Goal: Transaction & Acquisition: Purchase product/service

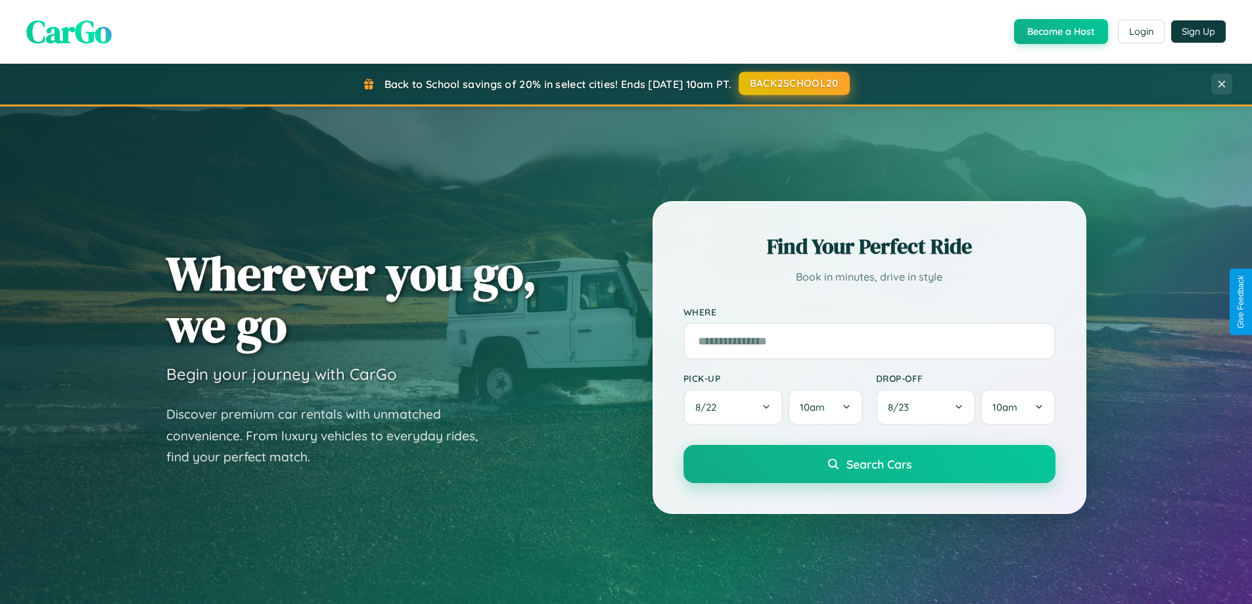
click at [793, 83] on button "BACK2SCHOOL20" at bounding box center [794, 84] width 111 height 24
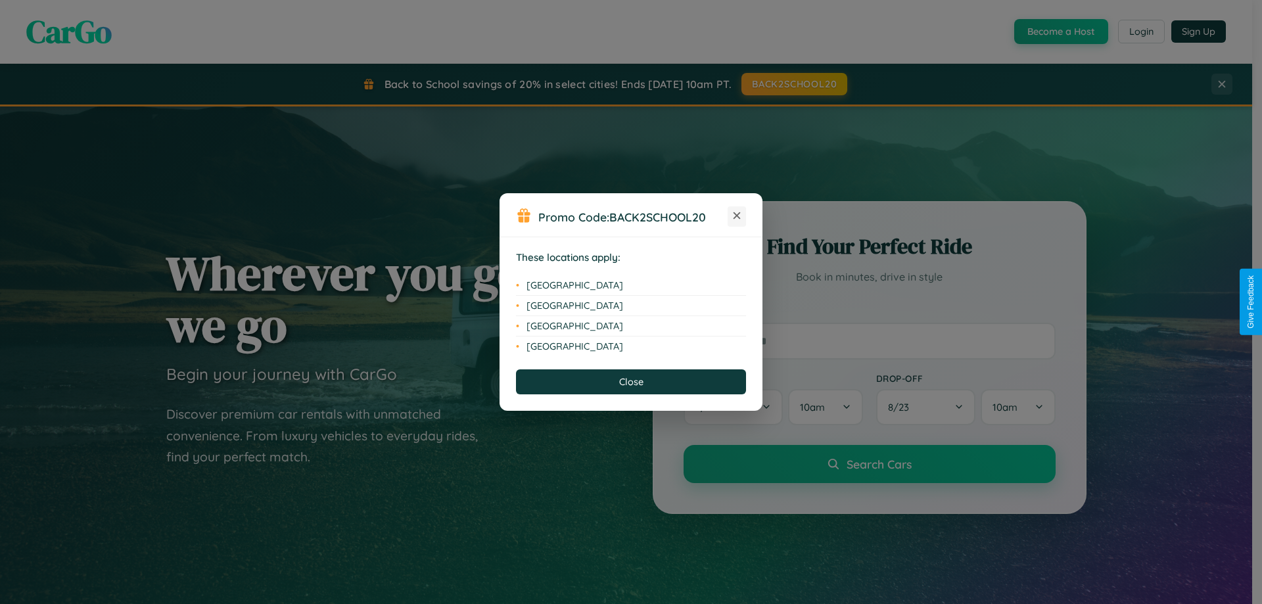
click at [737, 216] on icon at bounding box center [737, 215] width 7 height 7
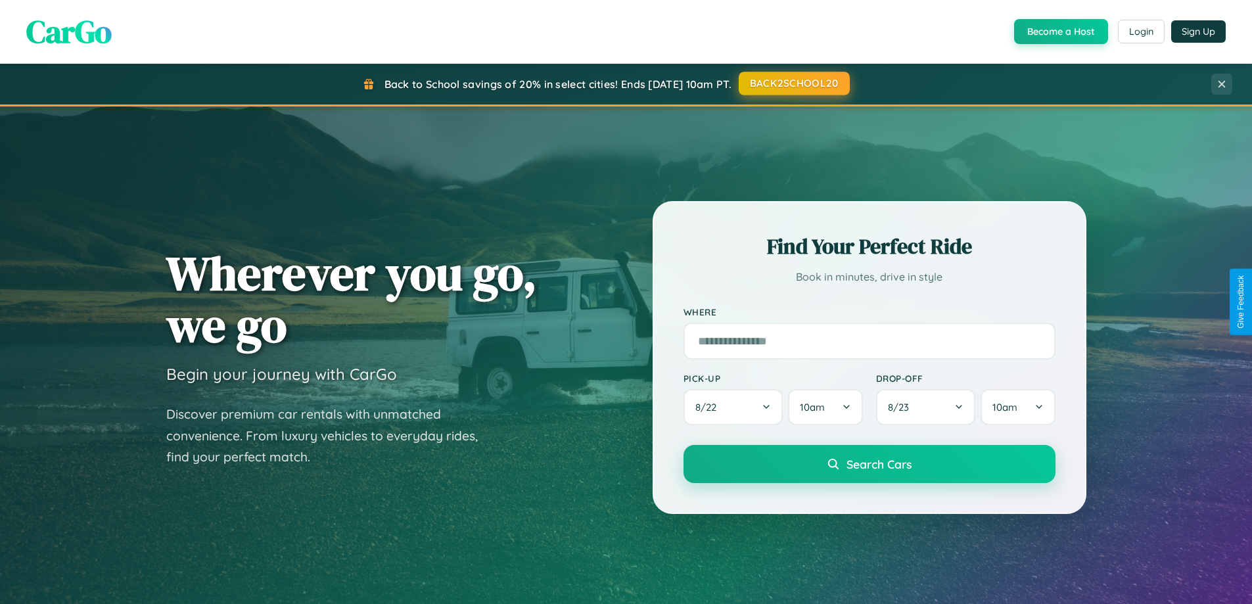
click at [793, 84] on button "BACK2SCHOOL20" at bounding box center [794, 84] width 111 height 24
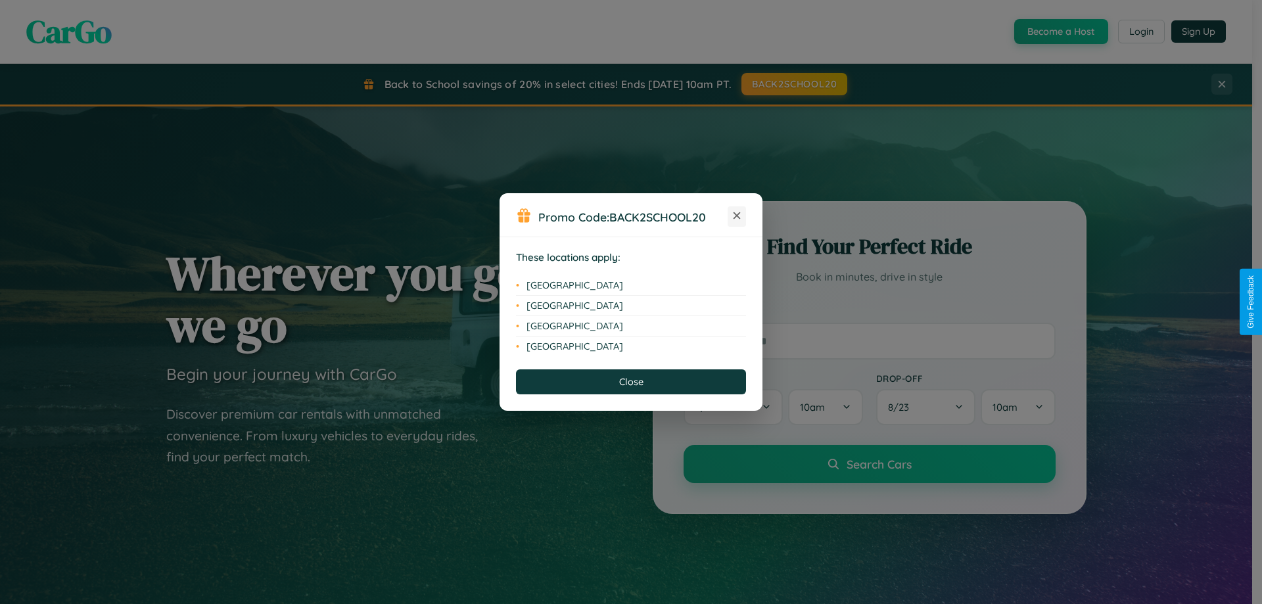
click at [737, 216] on icon at bounding box center [737, 215] width 7 height 7
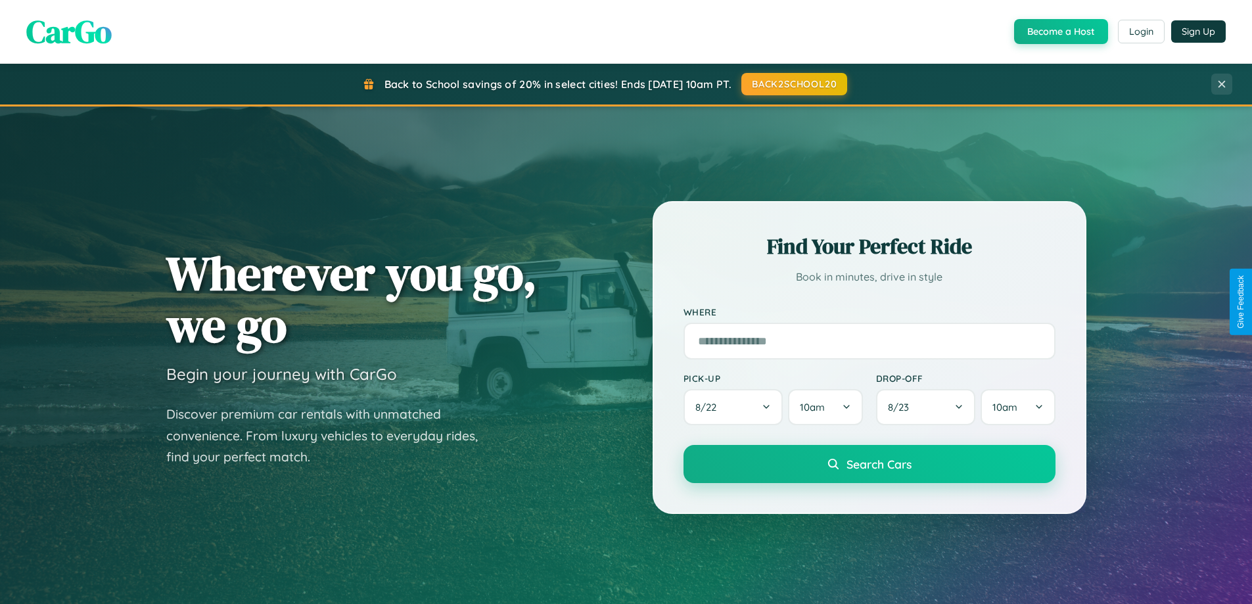
scroll to position [905, 0]
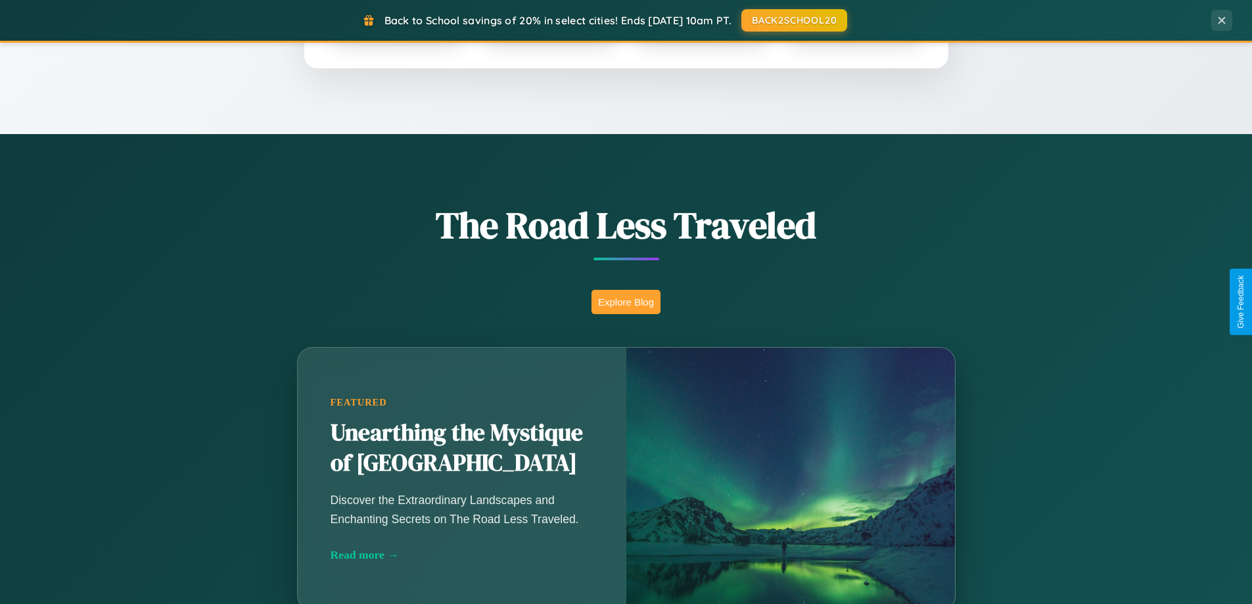
click at [626, 302] on button "Explore Blog" at bounding box center [626, 302] width 69 height 24
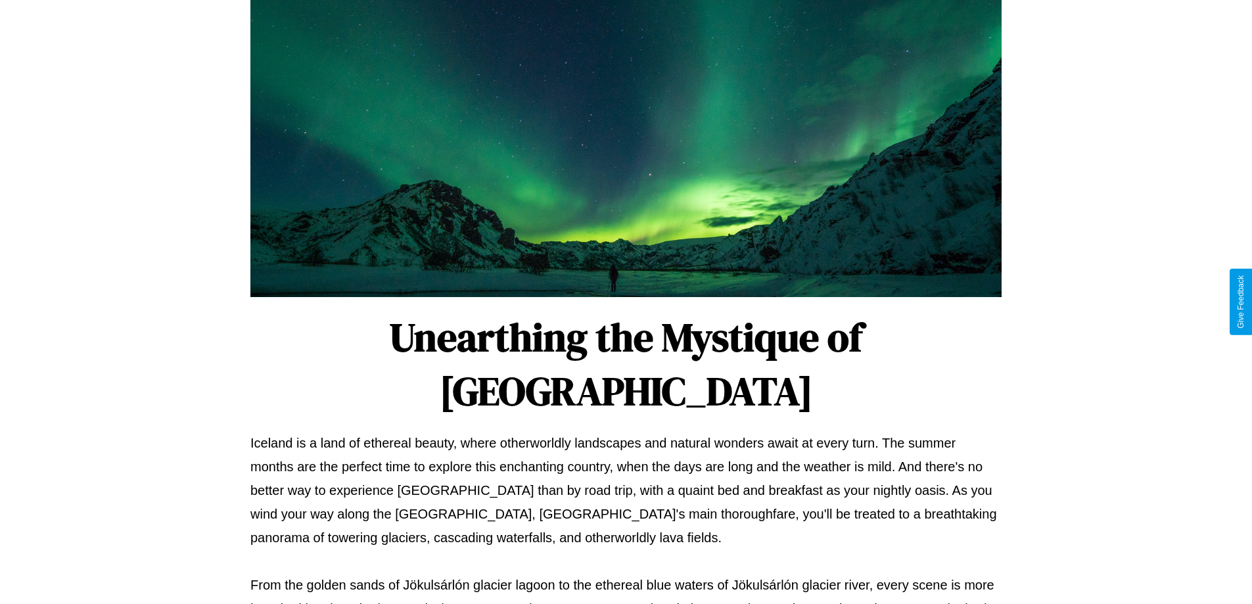
scroll to position [425, 0]
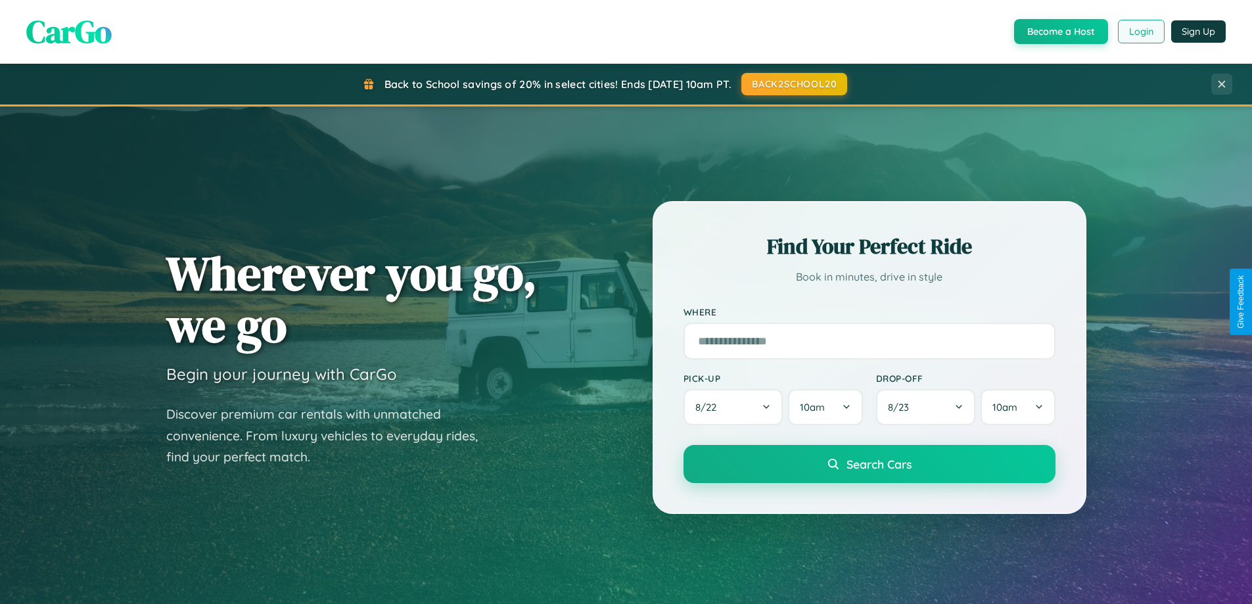
click at [1141, 32] on button "Login" at bounding box center [1141, 32] width 47 height 24
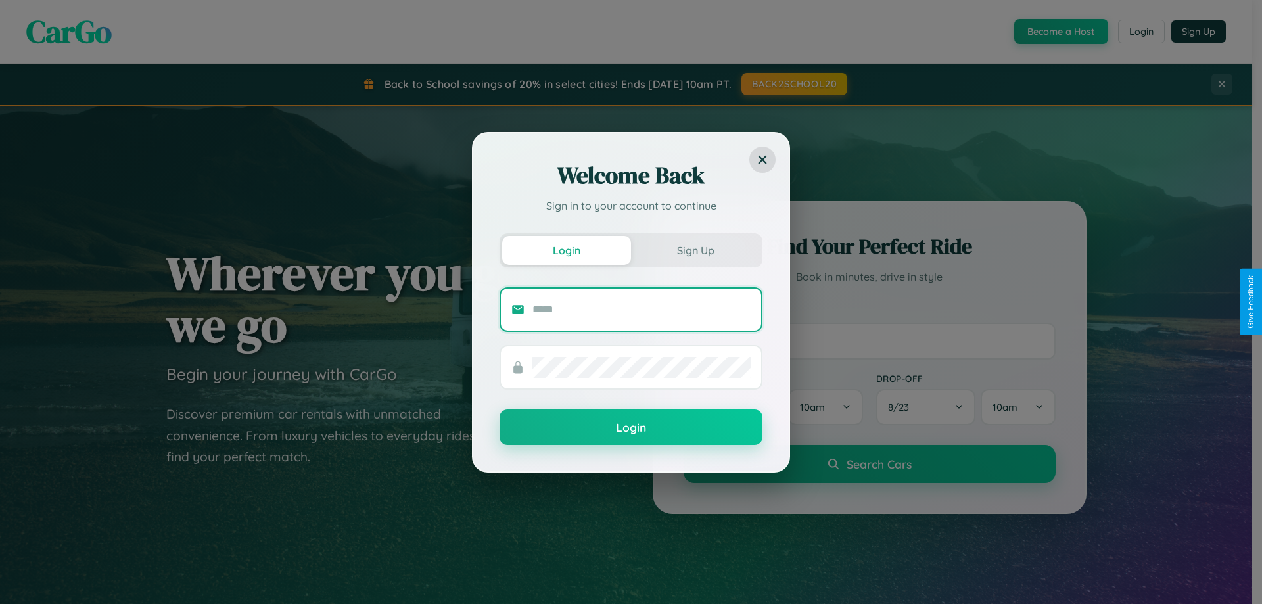
click at [642, 309] on input "text" at bounding box center [642, 309] width 218 height 21
type input "**********"
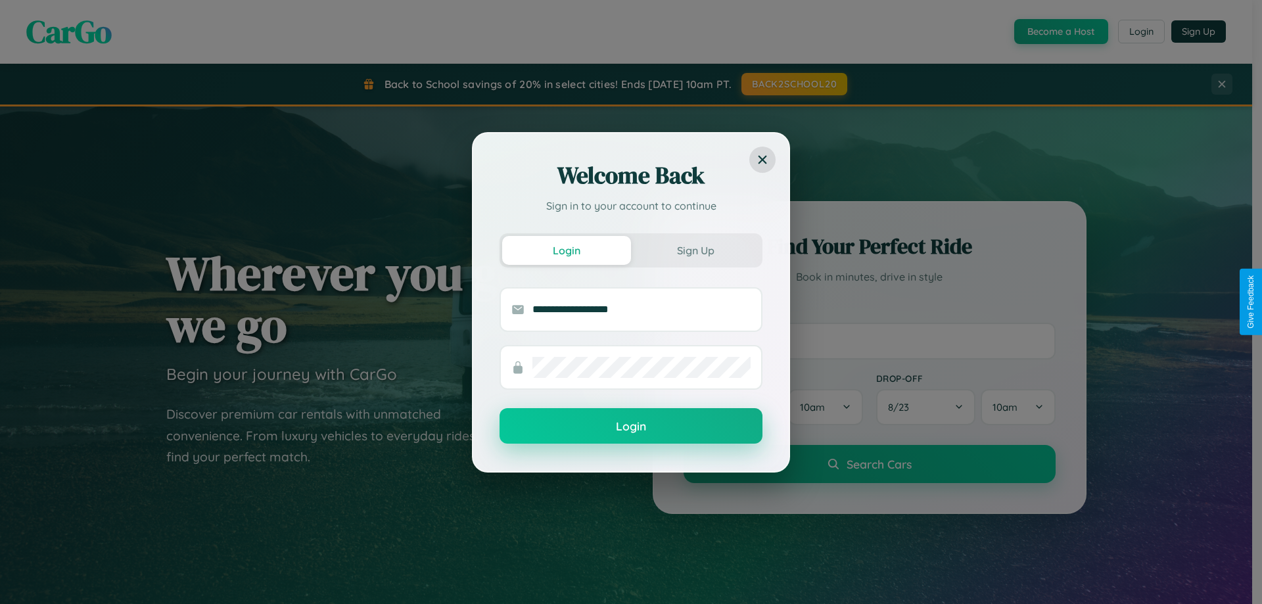
click at [631, 427] on button "Login" at bounding box center [631, 426] width 263 height 36
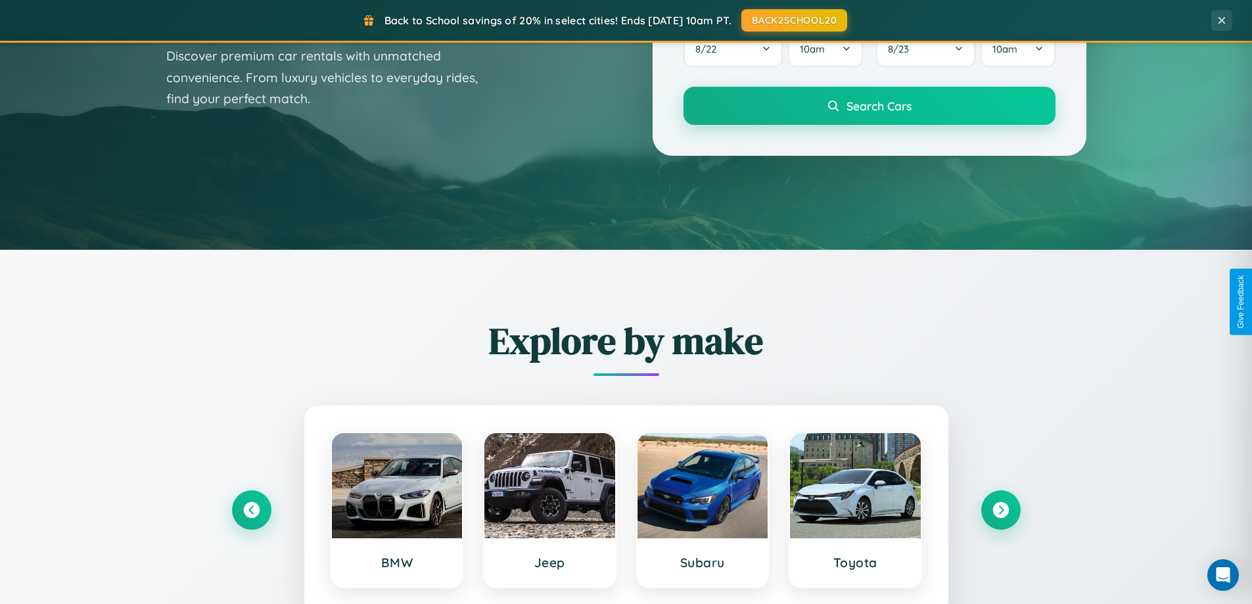
scroll to position [2112, 0]
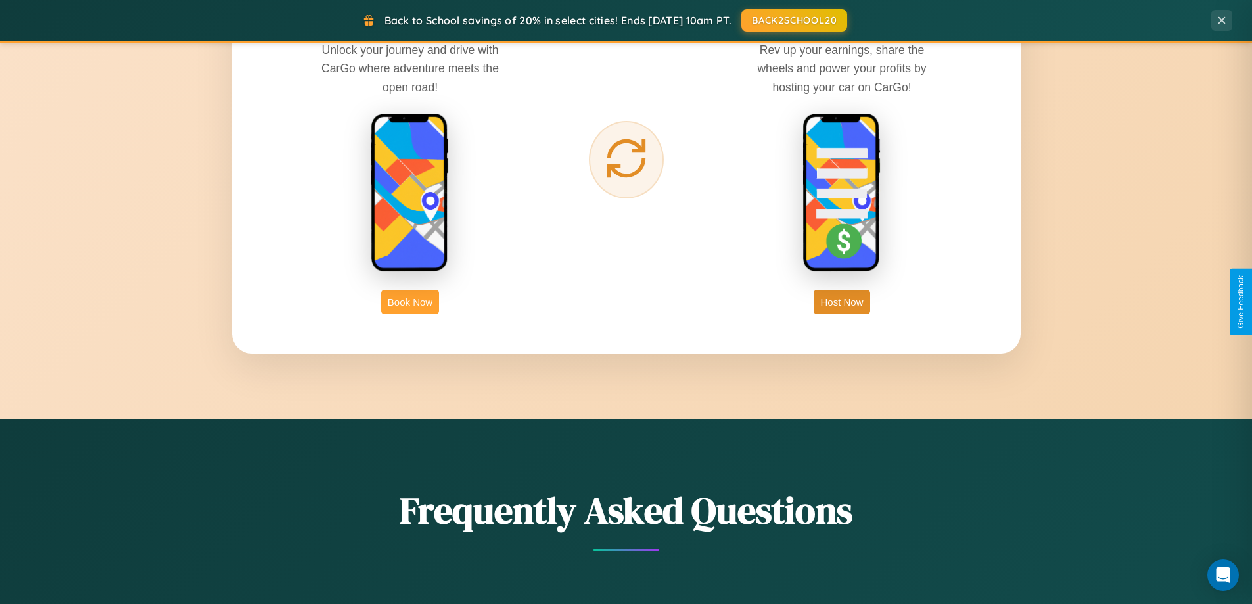
click at [410, 302] on button "Book Now" at bounding box center [410, 302] width 58 height 24
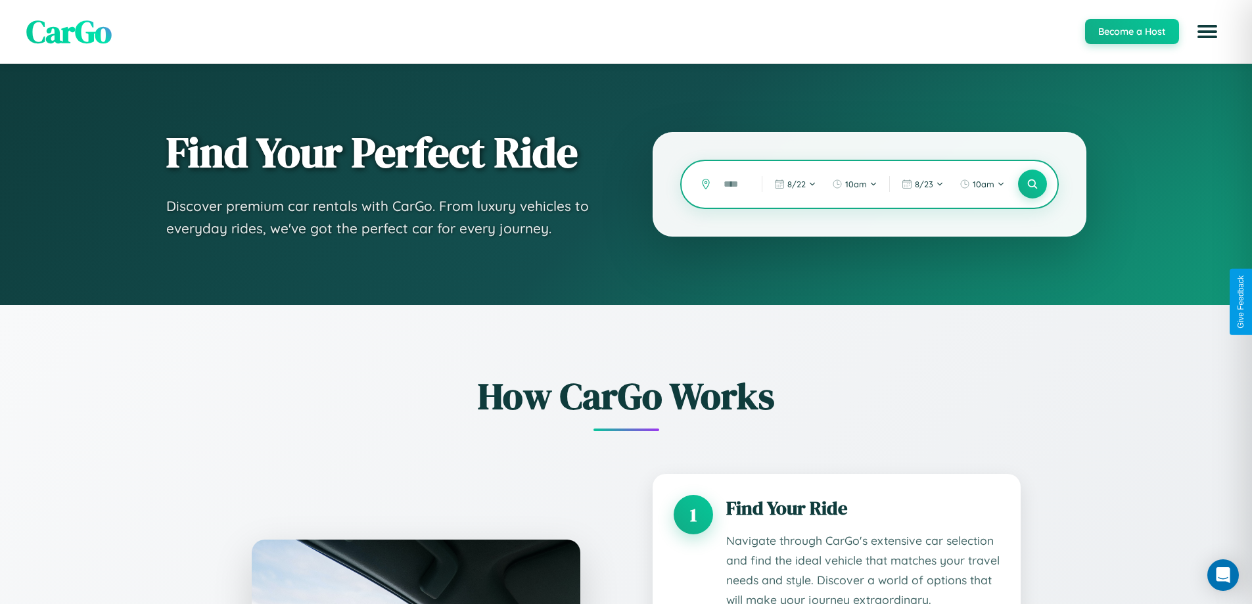
click at [733, 184] on input "text" at bounding box center [733, 184] width 32 height 23
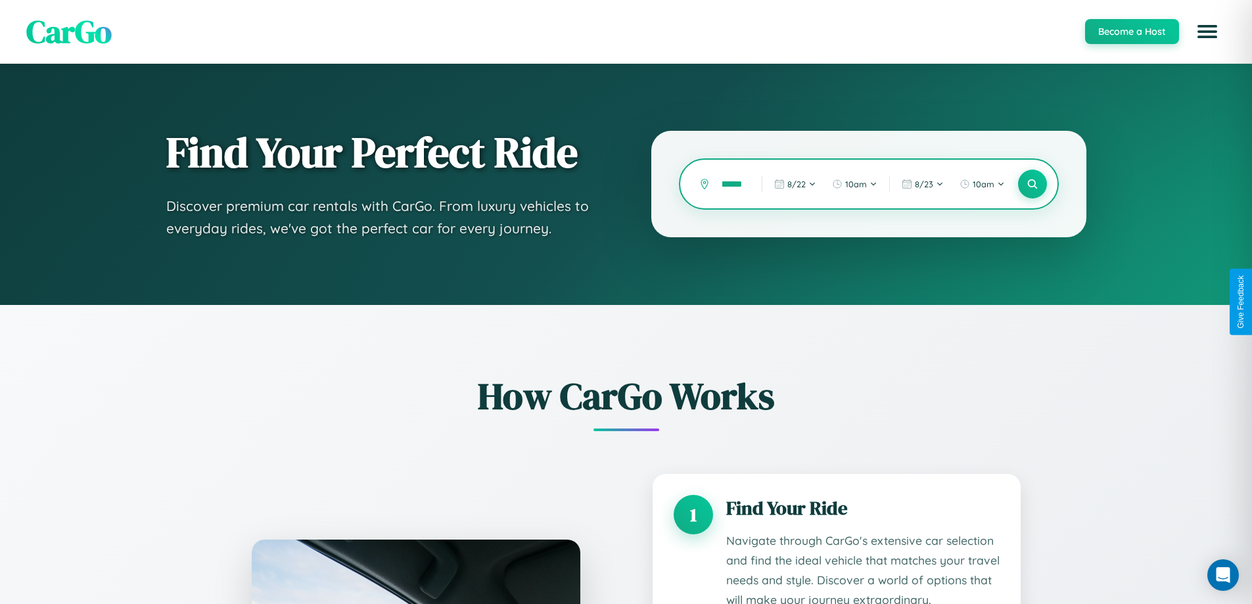
scroll to position [0, 14]
type input "******"
click at [1032, 184] on icon at bounding box center [1032, 184] width 12 height 12
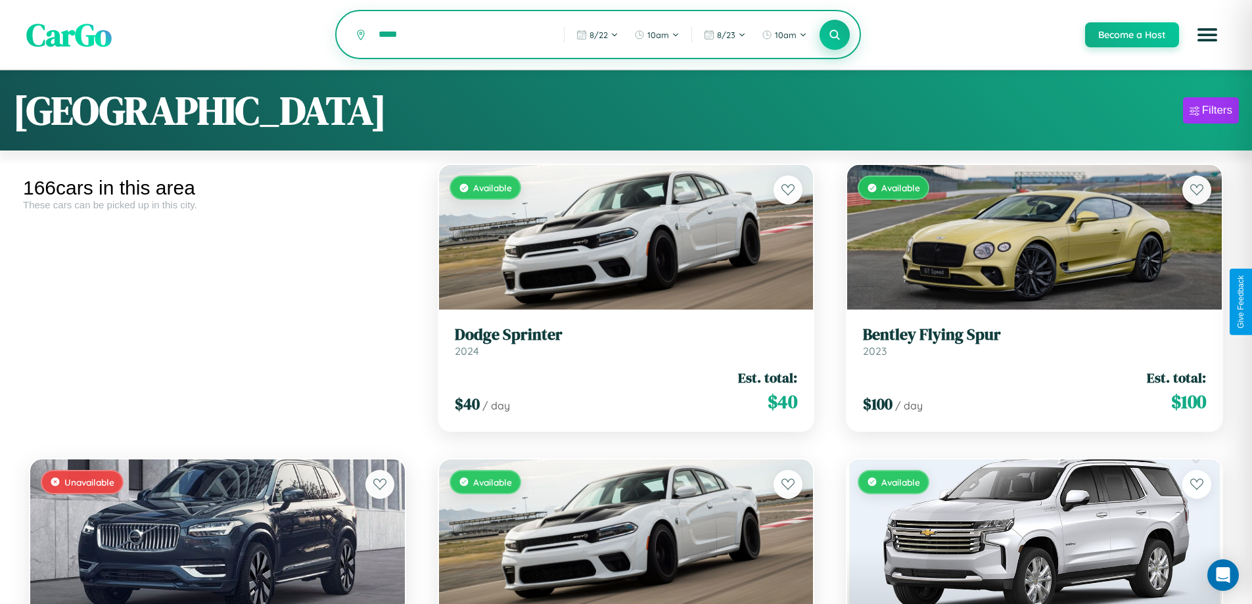
type input "*****"
click at [834, 36] on icon at bounding box center [835, 34] width 12 height 12
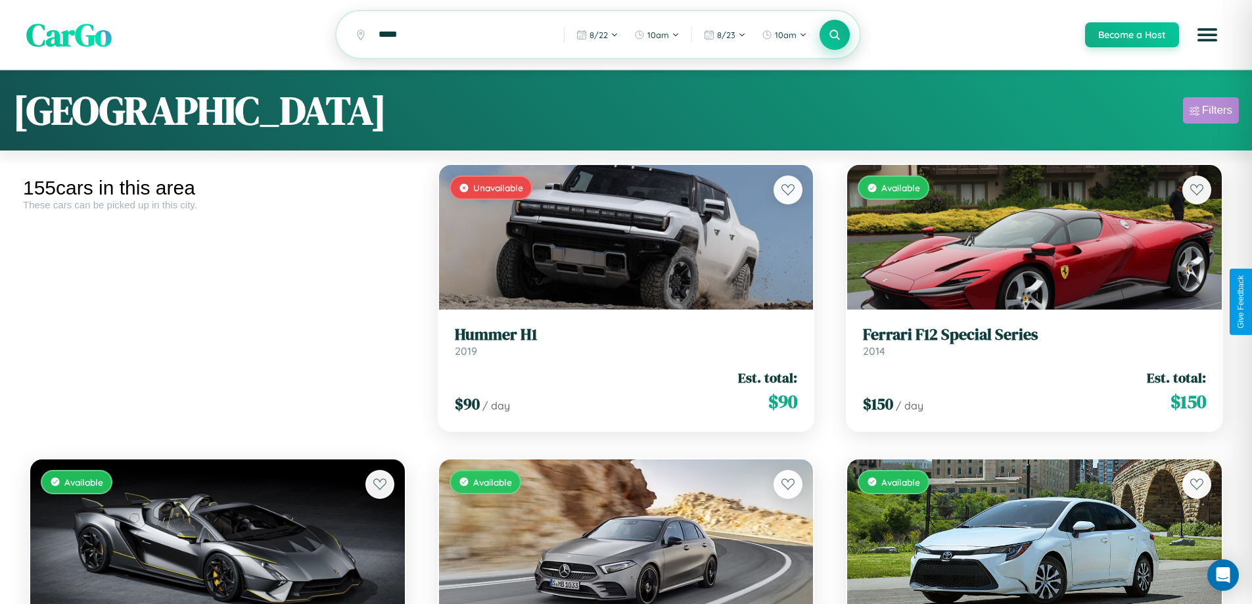
click at [1211, 112] on div "Filters" at bounding box center [1217, 110] width 30 height 13
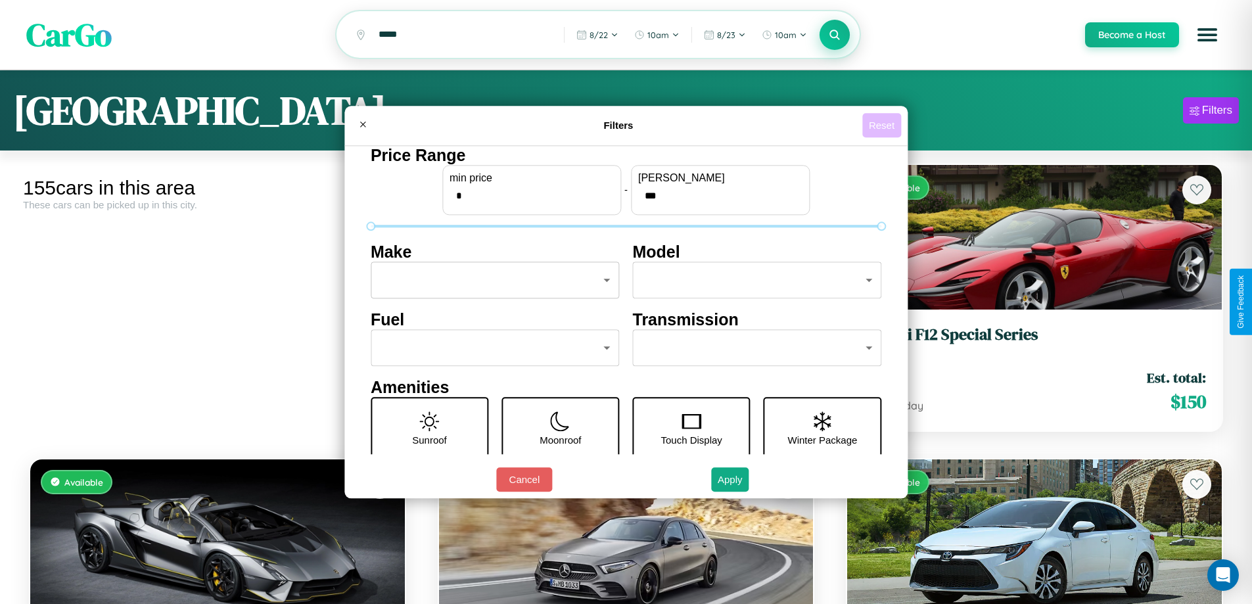
click at [884, 125] on button "Reset" at bounding box center [882, 125] width 39 height 24
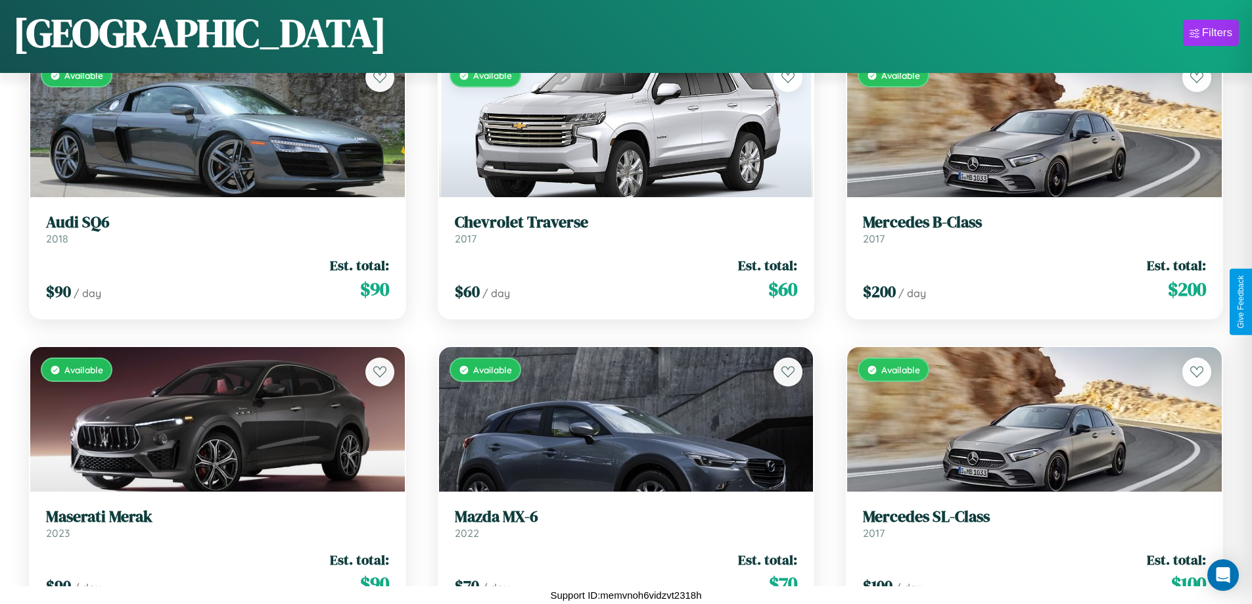
scroll to position [14021, 0]
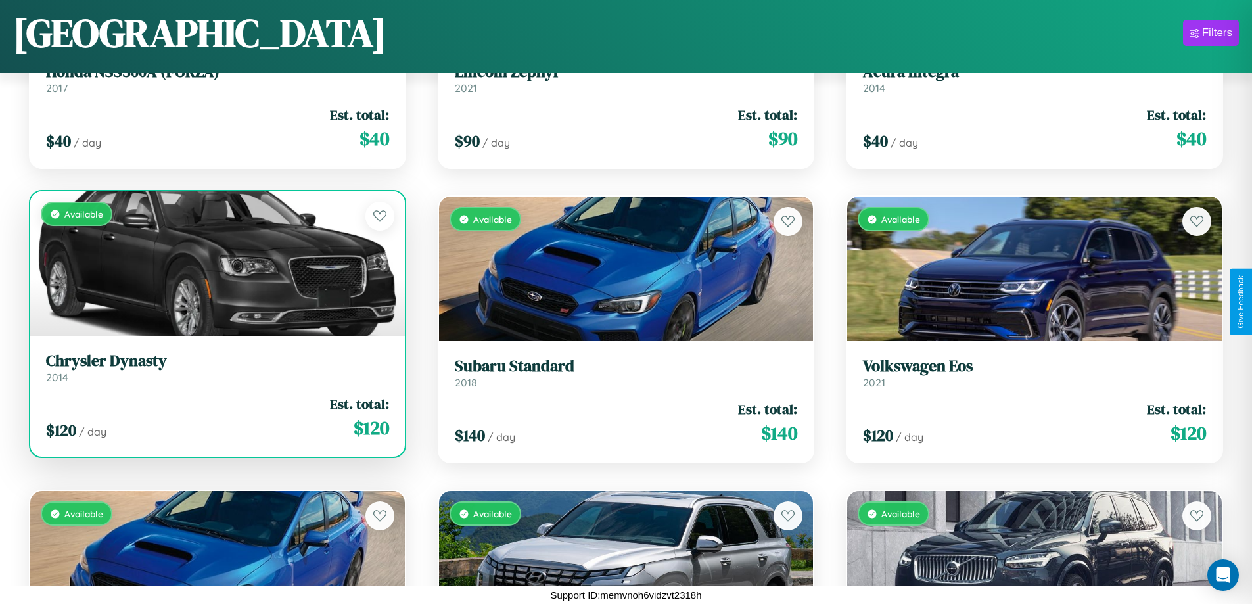
click at [216, 373] on link "Chrysler Dynasty 2014" at bounding box center [217, 368] width 343 height 32
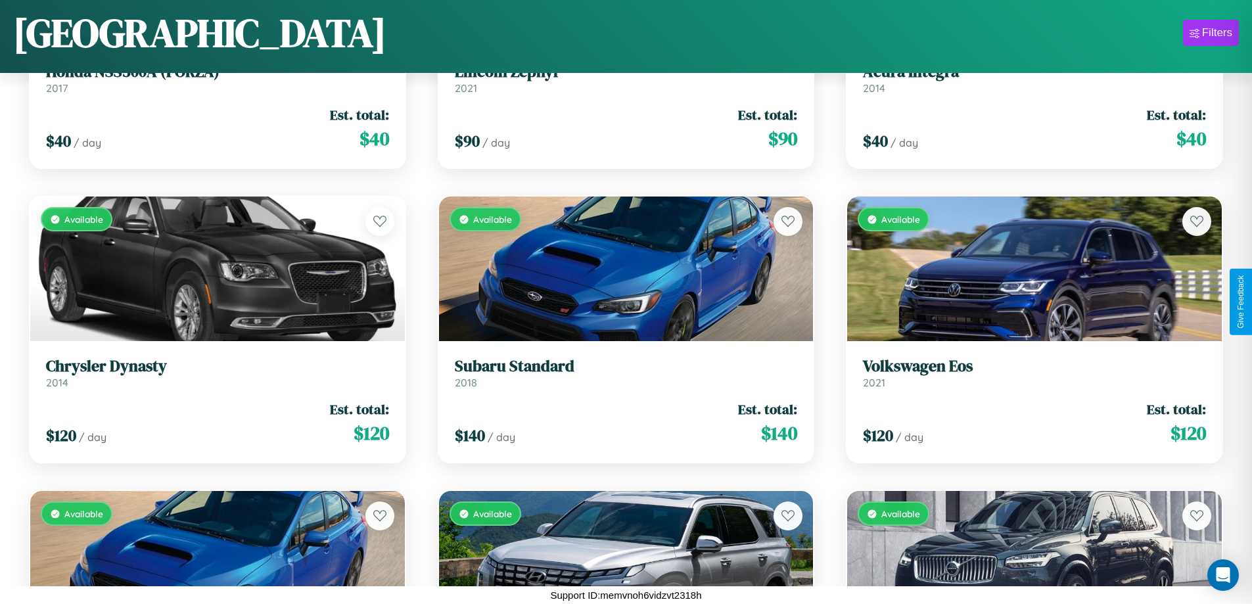
scroll to position [62, 0]
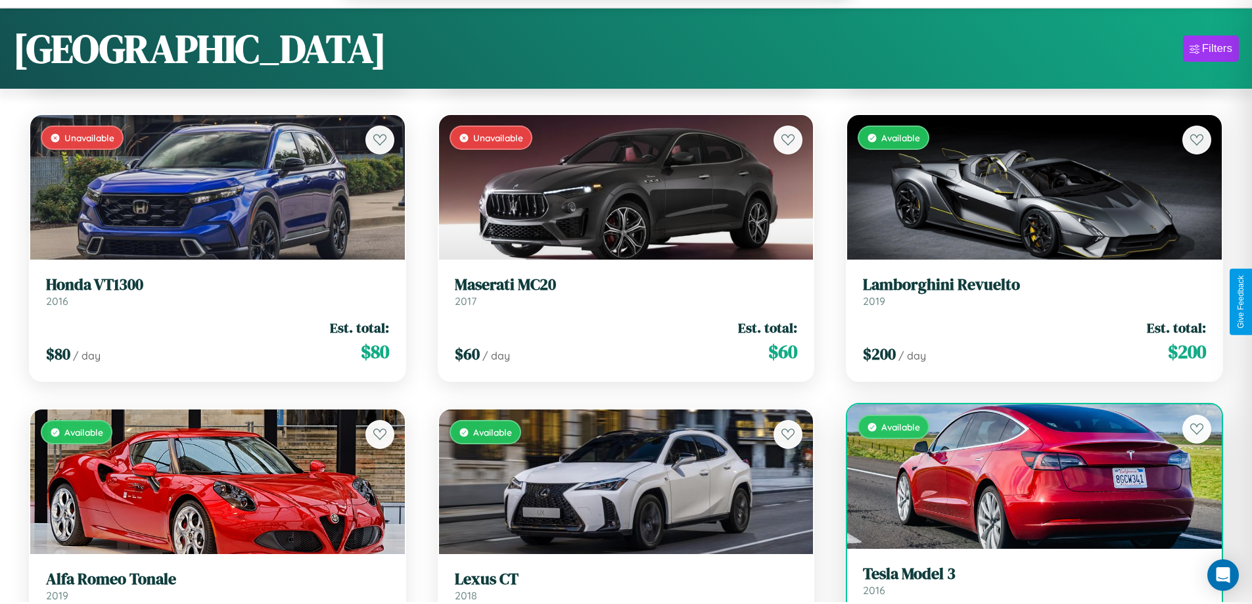
click at [1026, 588] on link "Tesla Model 3 2016" at bounding box center [1034, 581] width 343 height 32
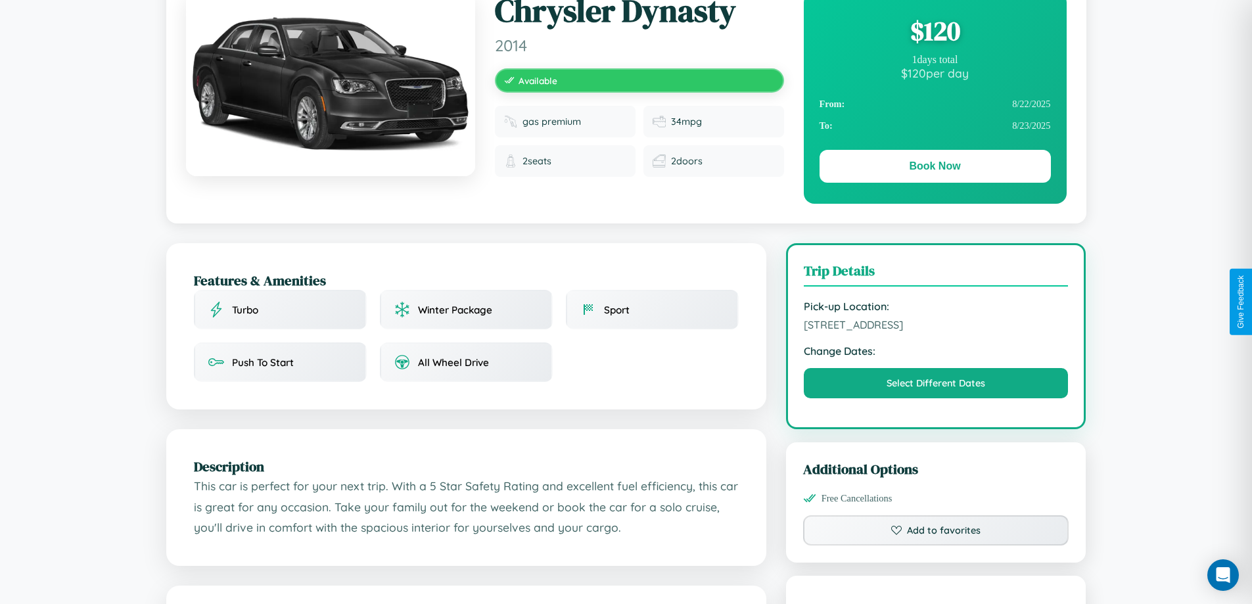
scroll to position [341, 0]
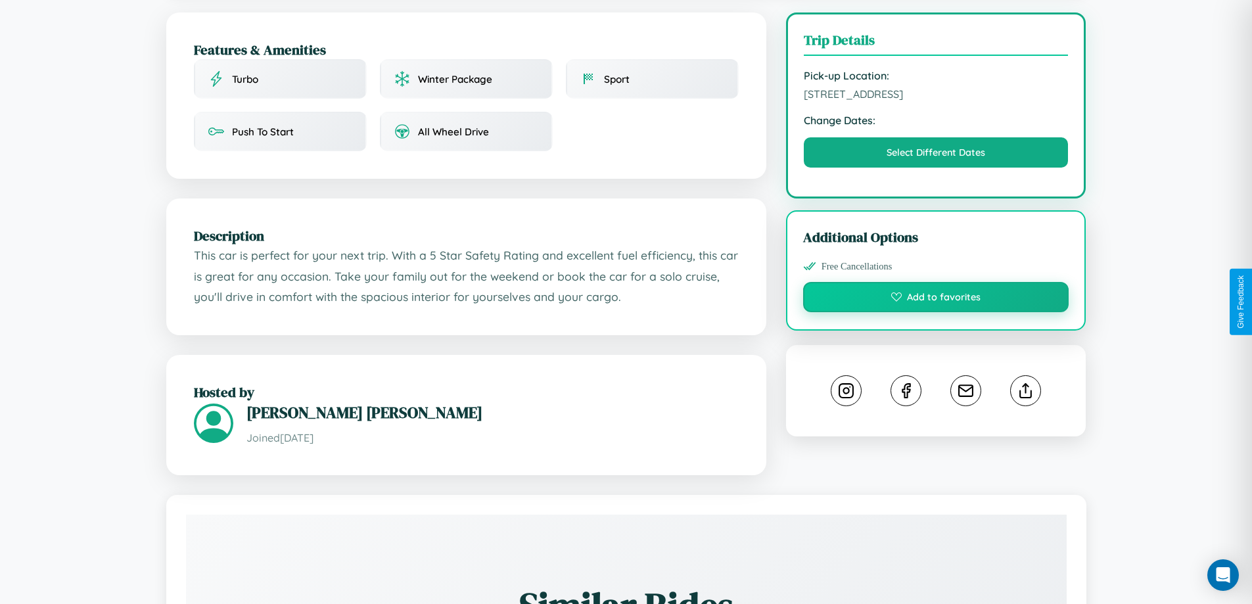
click at [936, 299] on button "Add to favorites" at bounding box center [936, 297] width 266 height 30
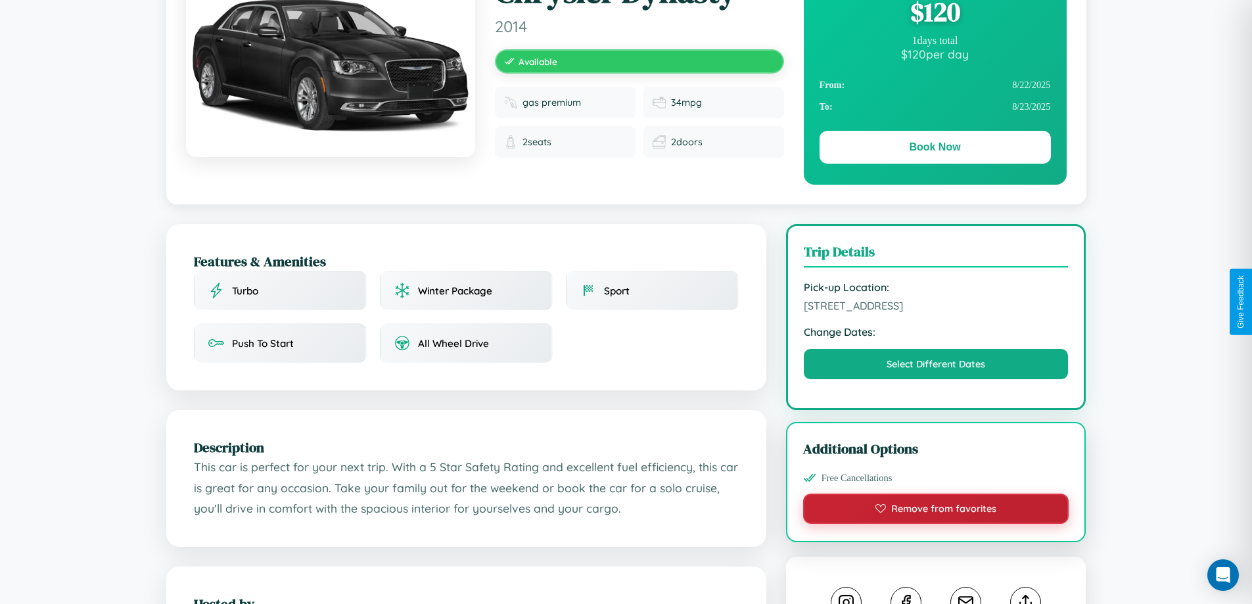
scroll to position [0, 0]
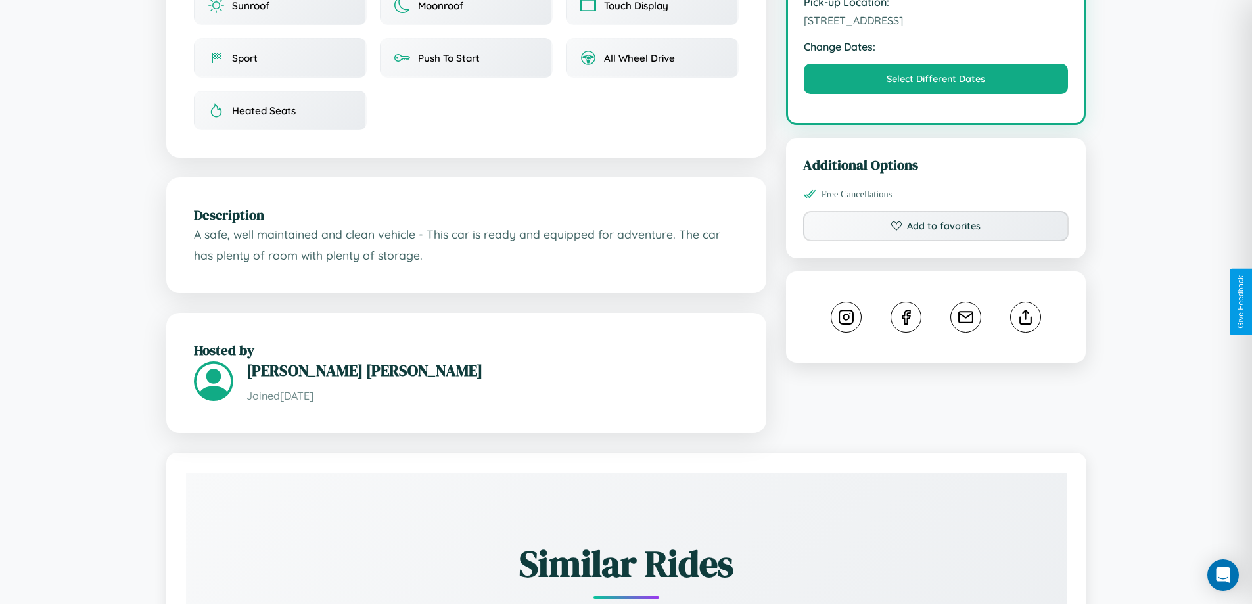
scroll to position [432, 0]
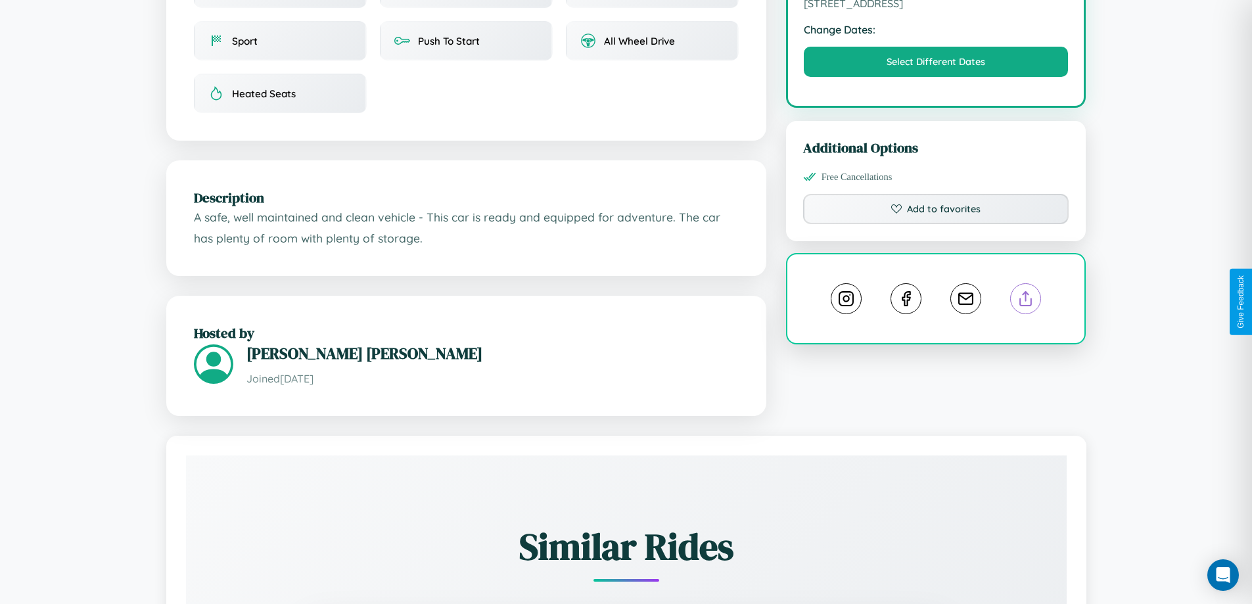
click at [1026, 300] on line at bounding box center [1026, 296] width 0 height 9
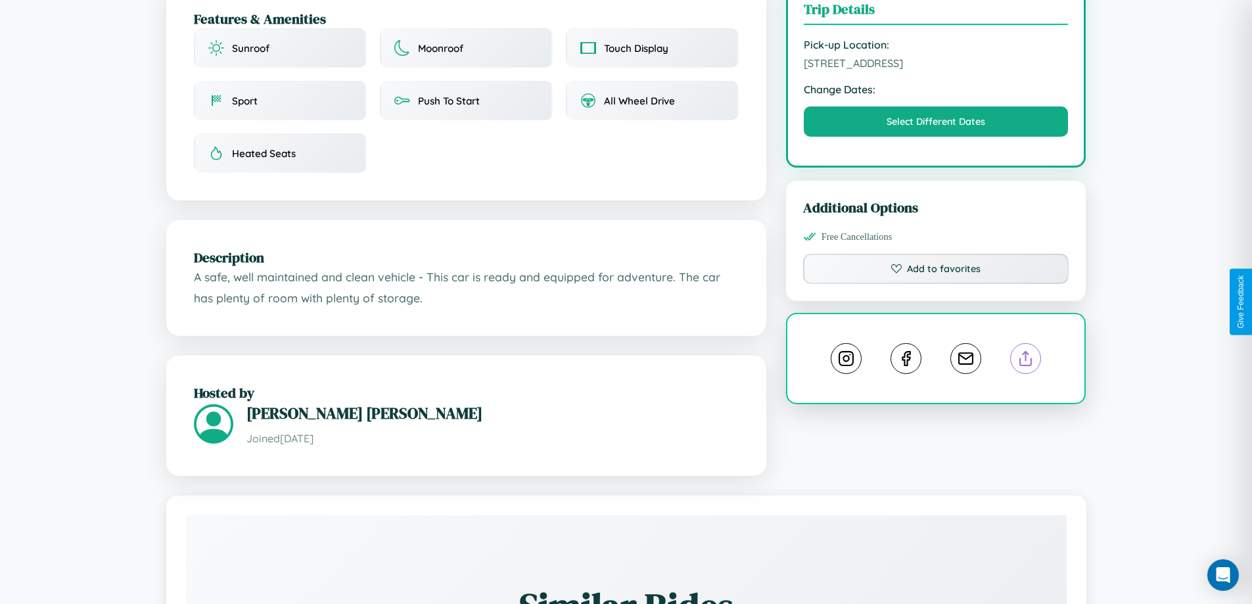
scroll to position [341, 0]
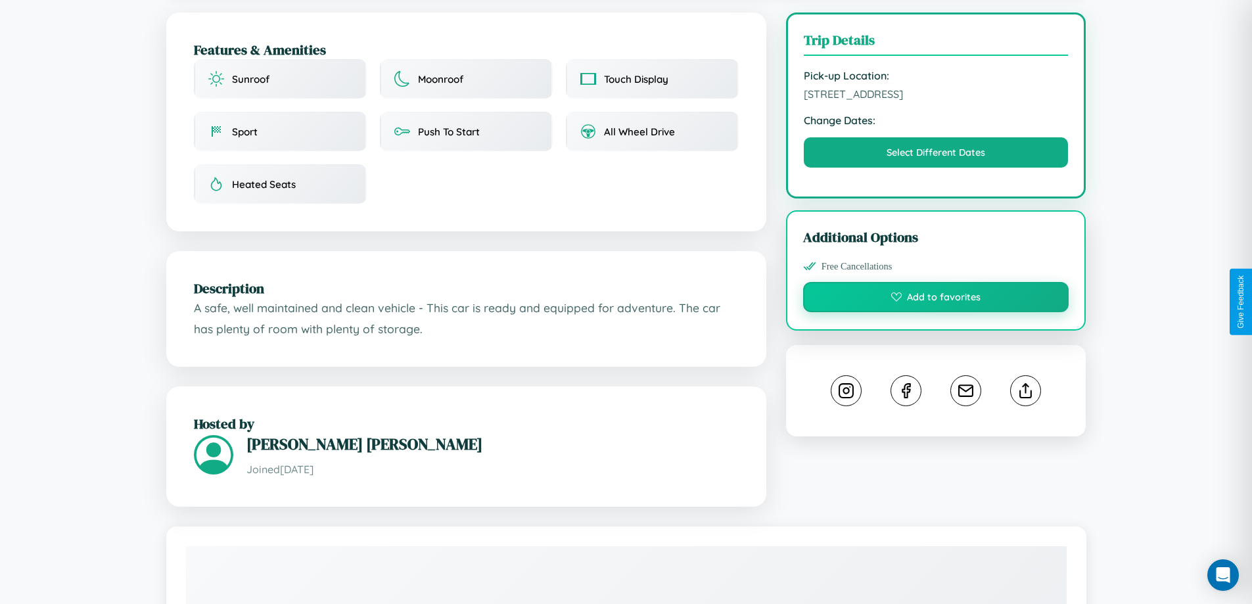
click at [936, 299] on button "Add to favorites" at bounding box center [936, 297] width 266 height 30
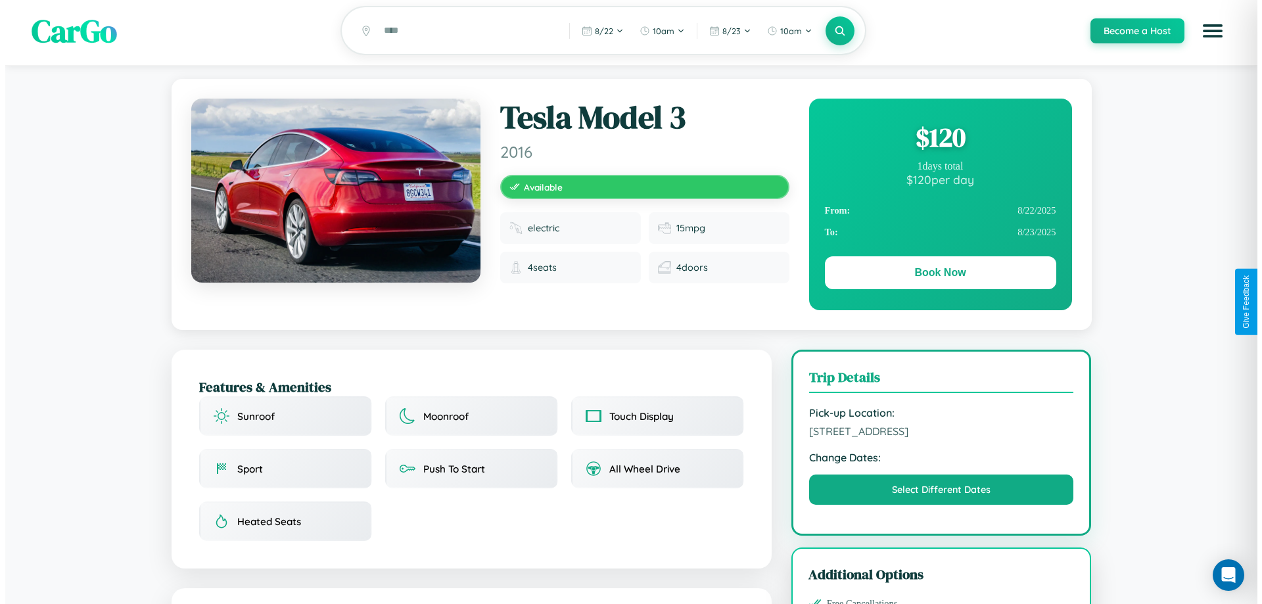
scroll to position [0, 0]
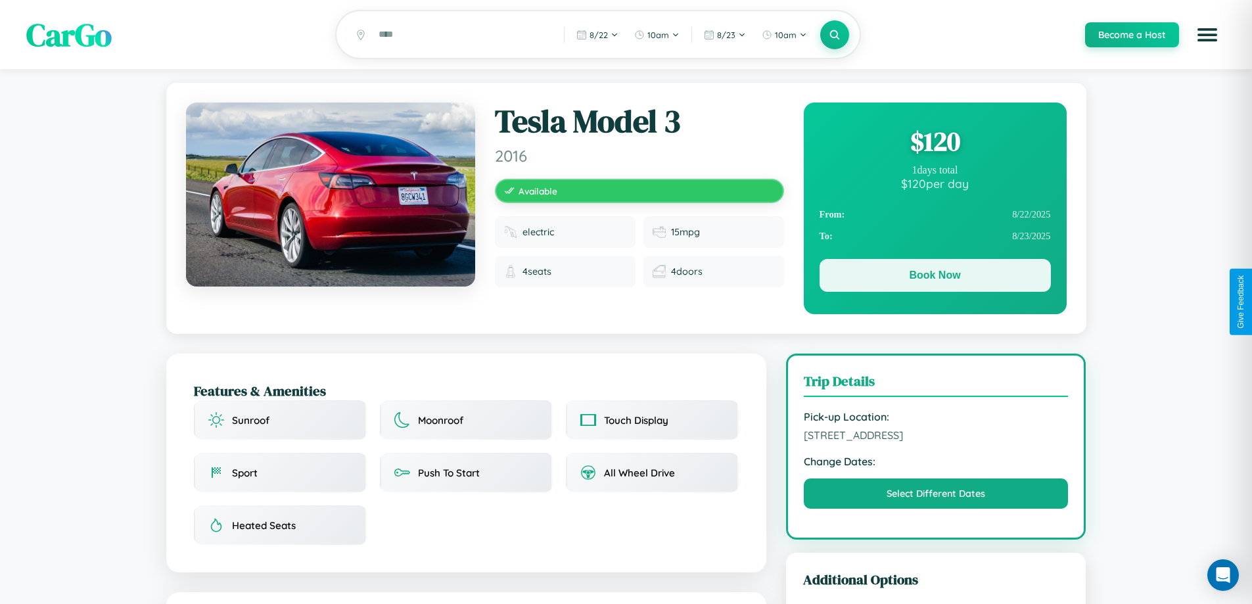
click at [935, 277] on button "Book Now" at bounding box center [935, 275] width 231 height 33
